Goal: Navigation & Orientation: Find specific page/section

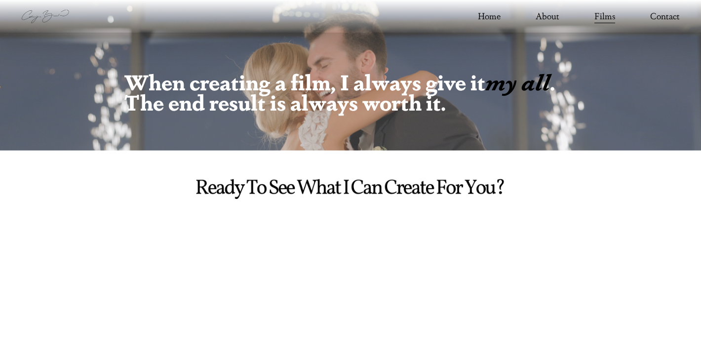
click at [609, 22] on link "Films" at bounding box center [604, 16] width 21 height 16
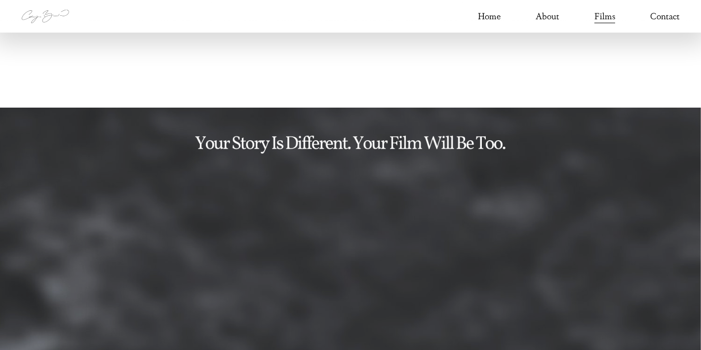
scroll to position [478, 0]
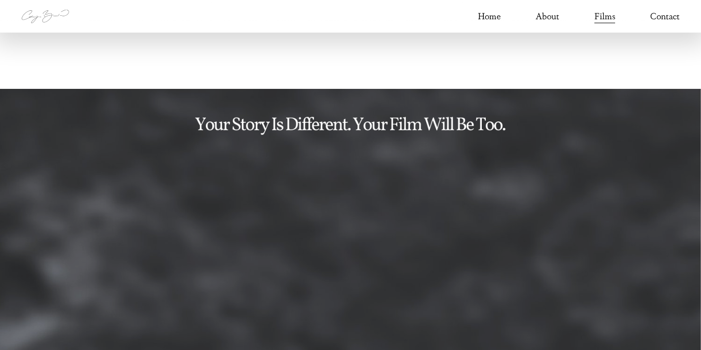
click at [556, 16] on link "About" at bounding box center [547, 16] width 24 height 16
click at [552, 17] on link "About" at bounding box center [547, 16] width 24 height 16
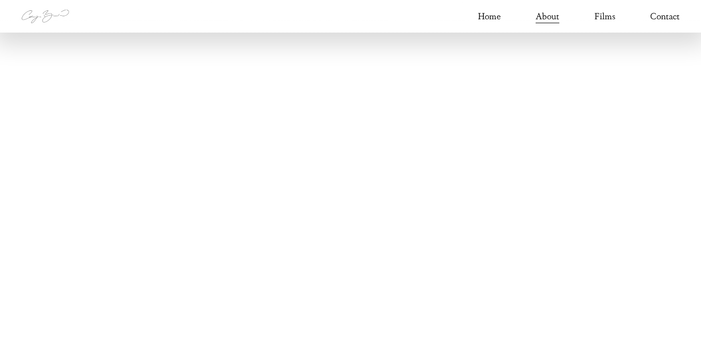
scroll to position [2297, 0]
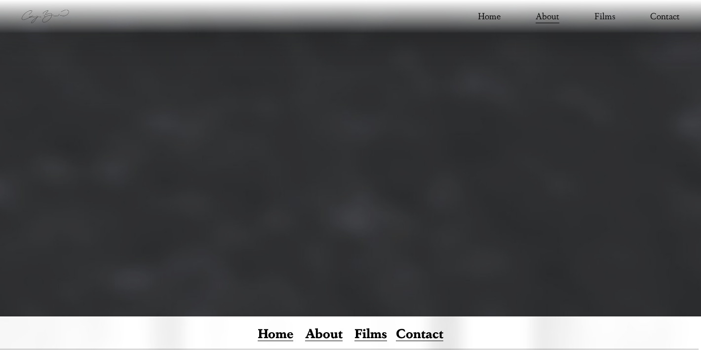
click at [385, 334] on link "Films" at bounding box center [370, 333] width 33 height 13
